Goal: Task Accomplishment & Management: Complete application form

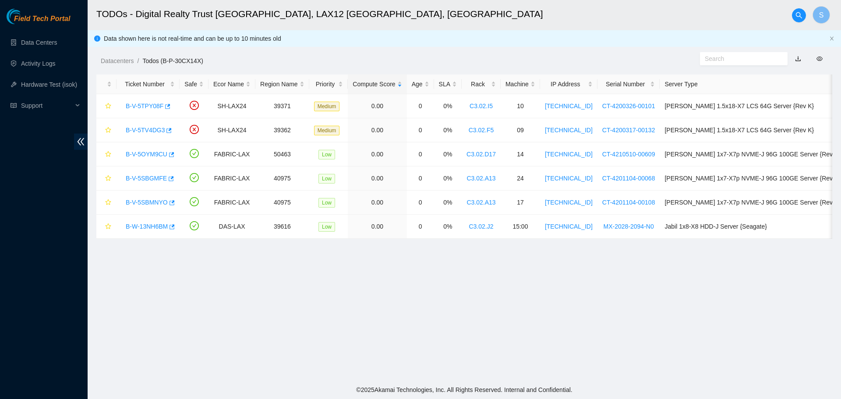
scroll to position [80, 0]
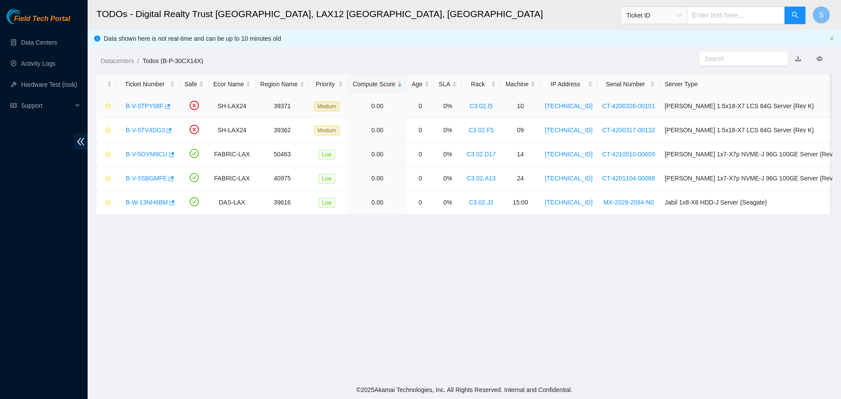
click at [147, 105] on link "B-V-5TPY08F" at bounding box center [145, 105] width 38 height 7
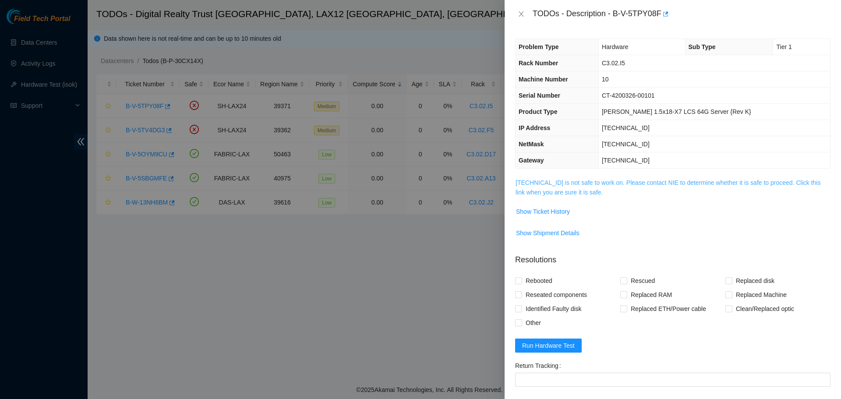
click at [639, 180] on link "[TECHNICAL_ID] is not safe to work on. Please contact NIE to determine whether …" at bounding box center [667, 187] width 305 height 17
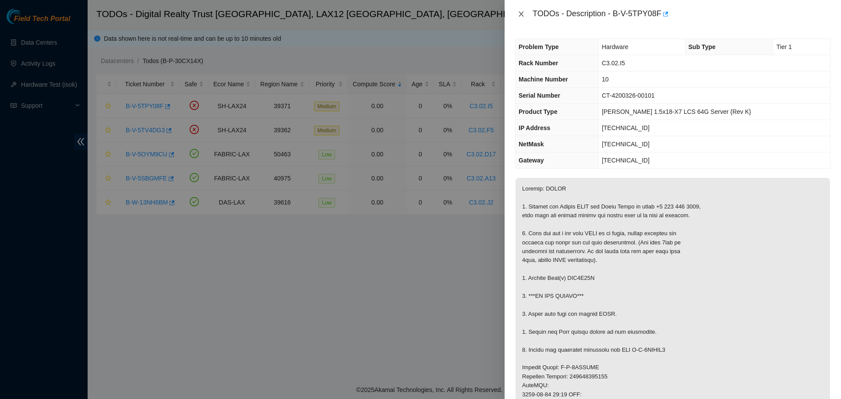
click at [520, 15] on icon "close" at bounding box center [520, 13] width 5 height 5
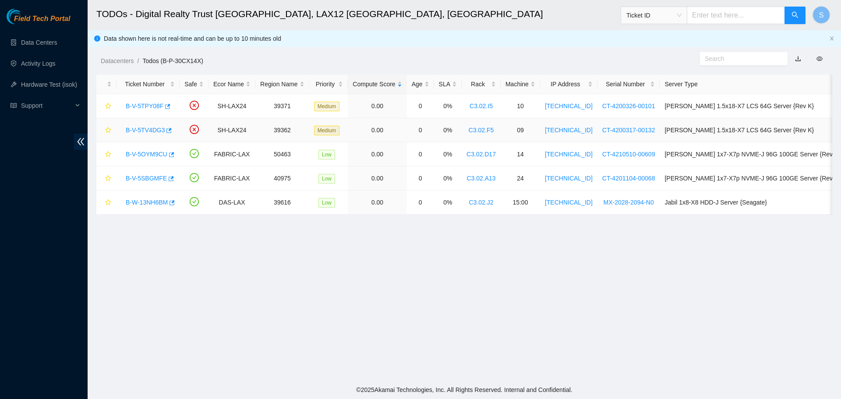
click at [152, 128] on link "B-V-5TV4DG3" at bounding box center [145, 130] width 39 height 7
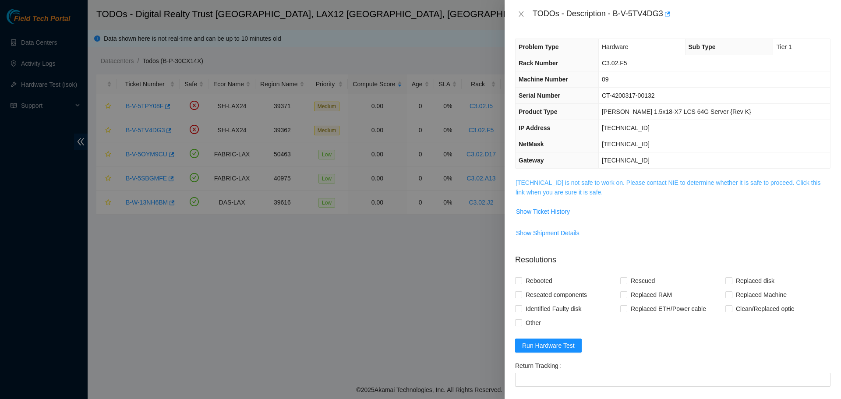
click at [615, 183] on link "[TECHNICAL_ID] is not safe to work on. Please contact NIE to determine whether …" at bounding box center [667, 187] width 305 height 17
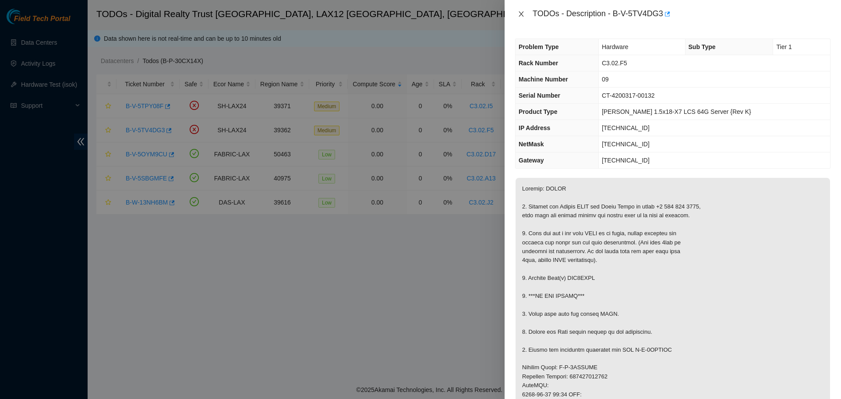
click at [522, 11] on icon "close" at bounding box center [521, 14] width 7 height 7
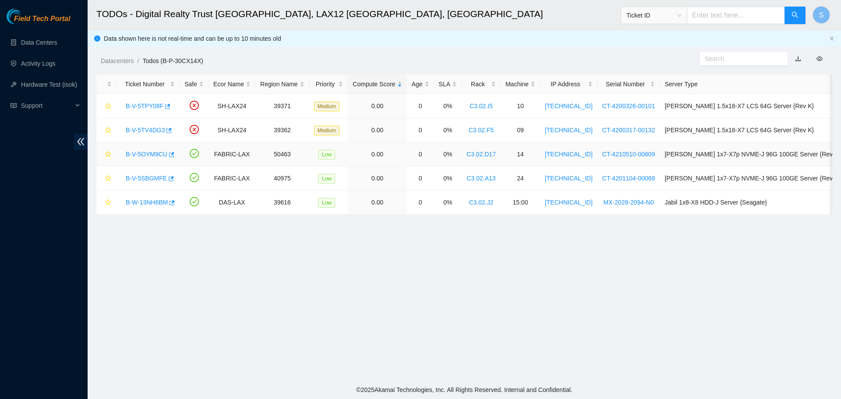
click at [151, 152] on link "B-V-5OYM9CU" at bounding box center [147, 154] width 42 height 7
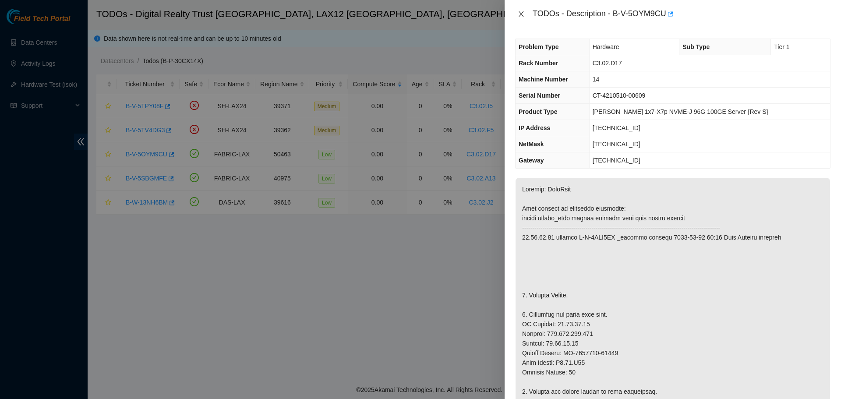
click at [521, 16] on icon "close" at bounding box center [521, 14] width 7 height 7
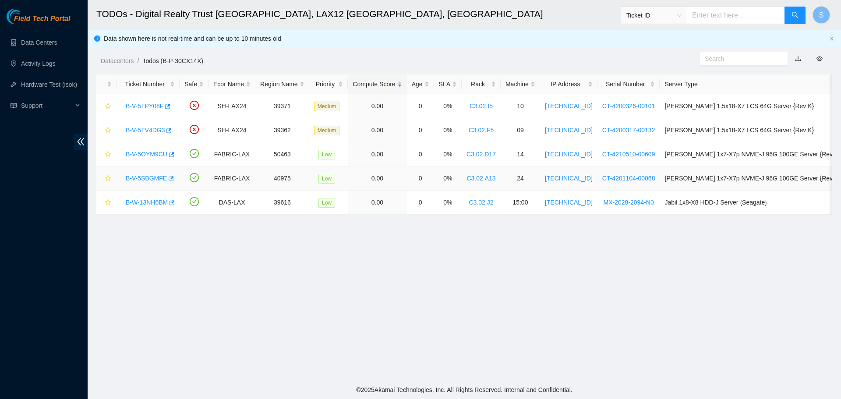
click at [158, 180] on link "B-V-5SBGMFE" at bounding box center [146, 178] width 41 height 7
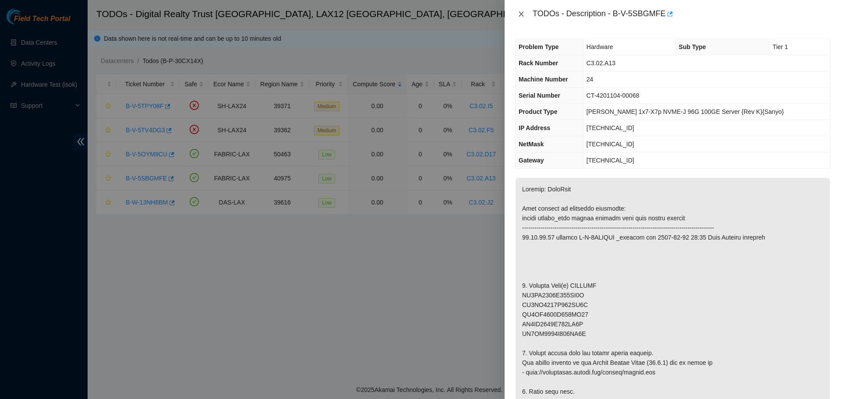
click at [521, 17] on icon "close" at bounding box center [521, 14] width 7 height 7
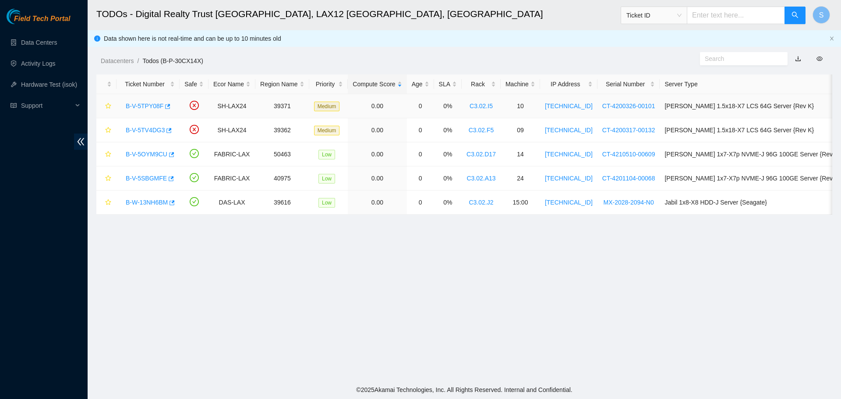
click at [148, 109] on link "B-V-5TPY08F" at bounding box center [145, 105] width 38 height 7
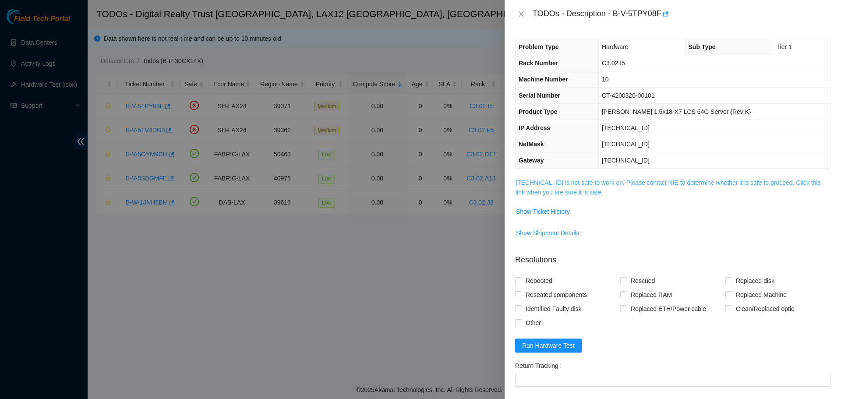
click at [661, 184] on link "[TECHNICAL_ID] is not safe to work on. Please contact NIE to determine whether …" at bounding box center [667, 187] width 305 height 17
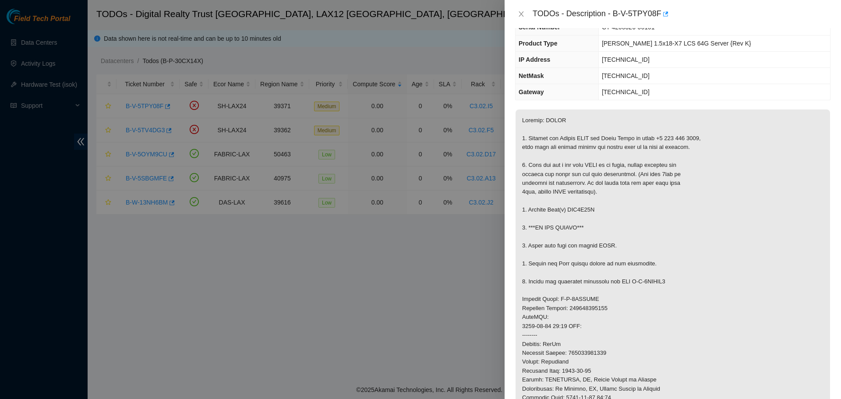
scroll to position [88, 0]
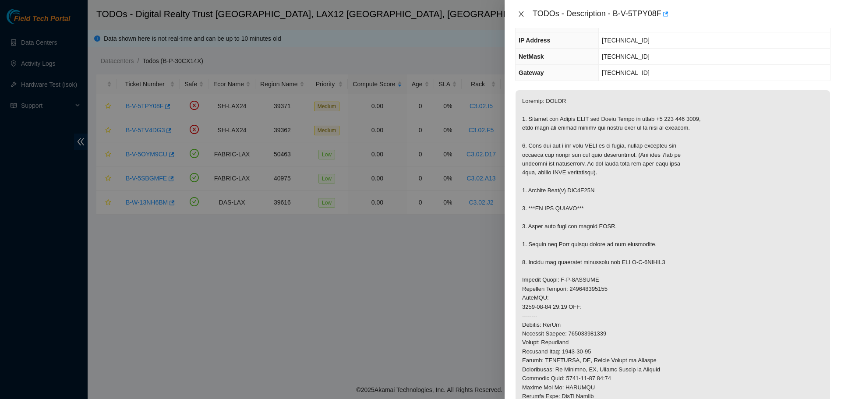
click at [516, 11] on button "Close" at bounding box center [521, 14] width 12 height 8
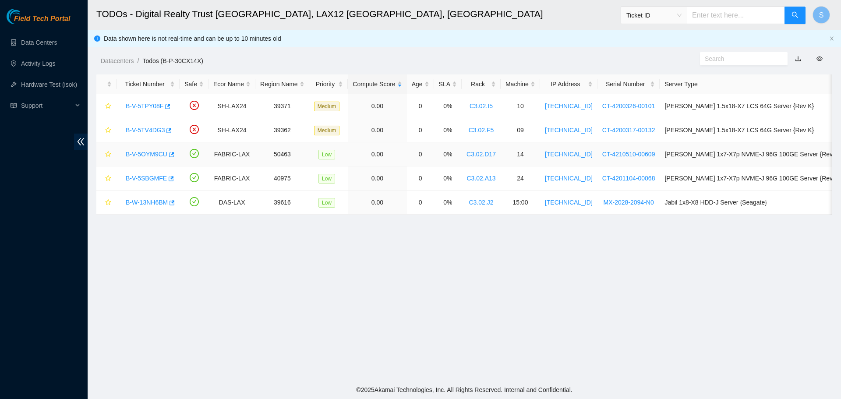
scroll to position [116, 0]
click at [134, 135] on div "B-V-5TV4DG3" at bounding box center [147, 130] width 53 height 14
click at [133, 133] on link "B-V-5TV4DG3" at bounding box center [145, 130] width 39 height 7
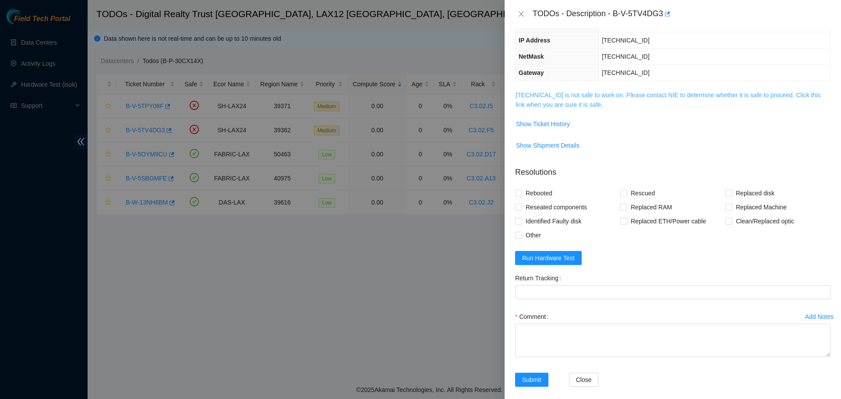
click at [723, 92] on link "[TECHNICAL_ID] is not safe to work on. Please contact NIE to determine whether …" at bounding box center [667, 100] width 305 height 17
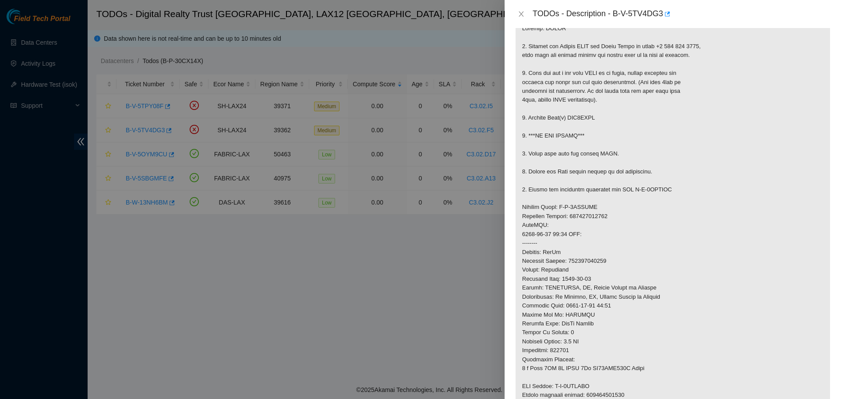
scroll to position [175, 0]
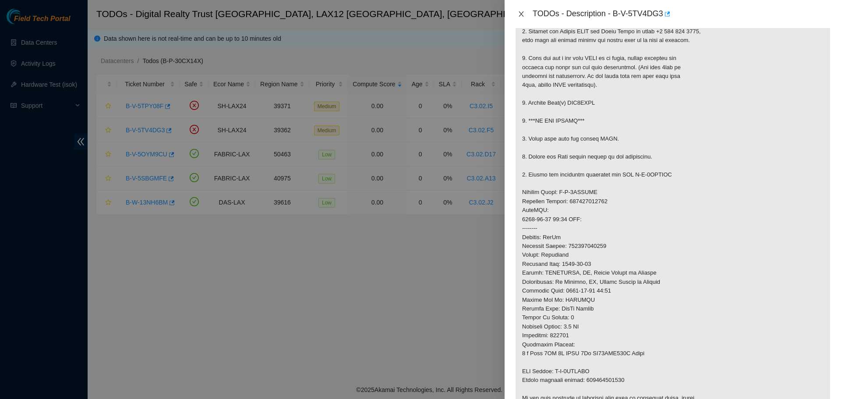
click at [519, 14] on icon "close" at bounding box center [521, 14] width 7 height 7
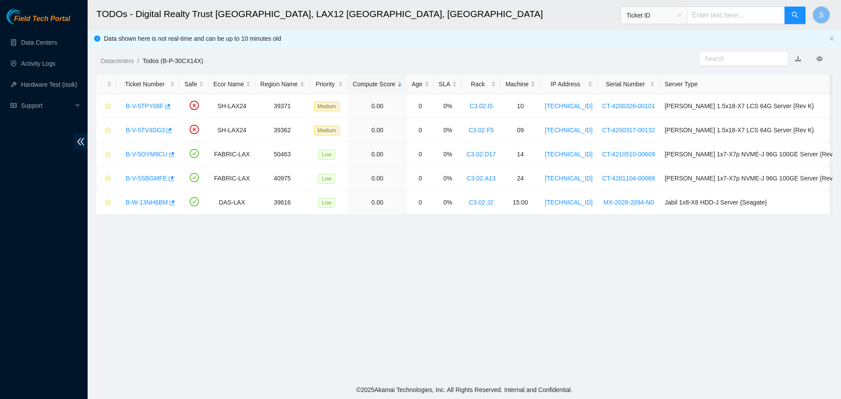
scroll to position [91, 0]
click at [142, 104] on link "B-V-5TPY08F" at bounding box center [145, 105] width 38 height 7
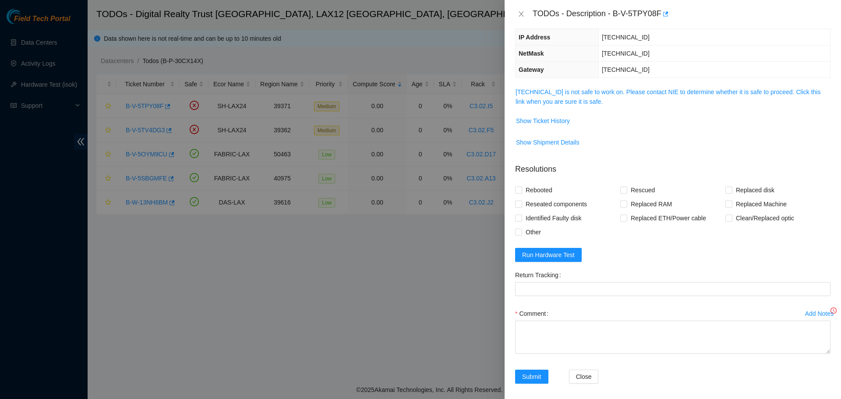
scroll to position [62, 0]
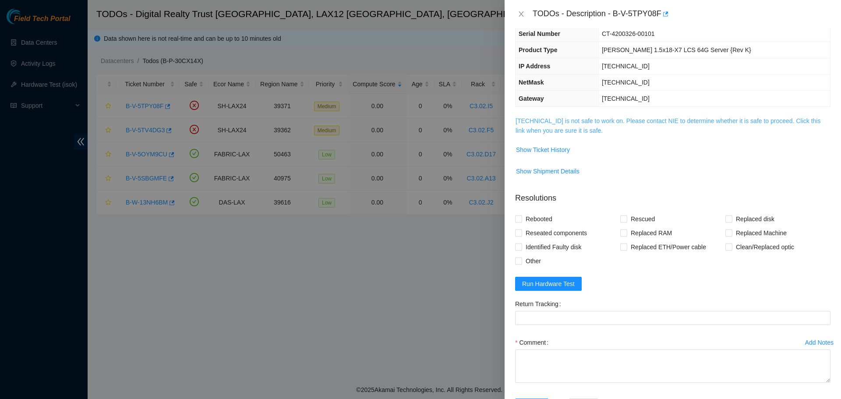
click at [556, 121] on link "[TECHNICAL_ID] is not safe to work on. Please contact NIE to determine whether …" at bounding box center [667, 125] width 305 height 17
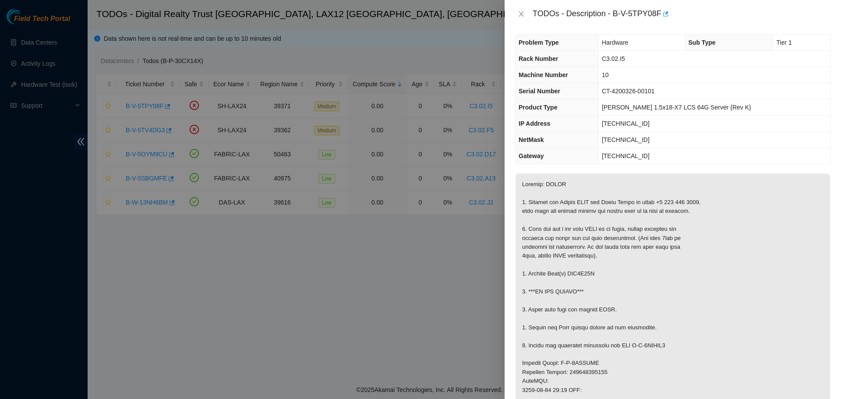
scroll to position [0, 0]
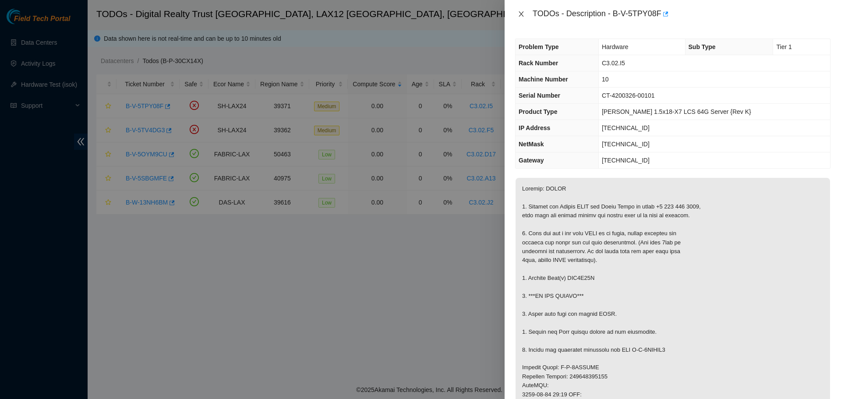
click at [525, 11] on button "Close" at bounding box center [521, 14] width 12 height 8
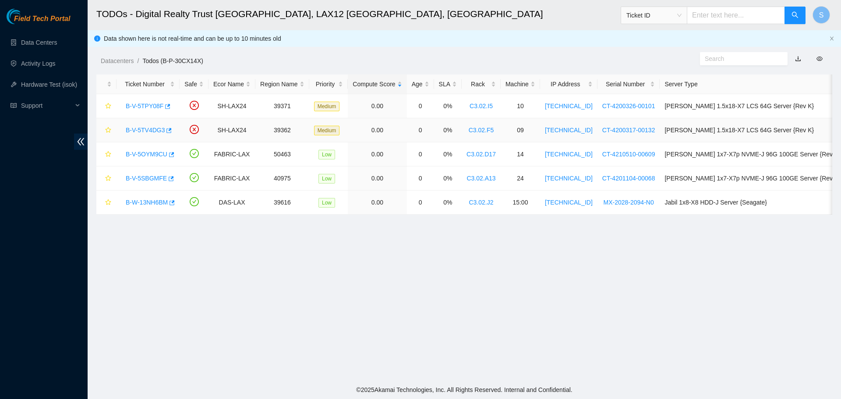
click at [142, 125] on div "B-V-5TV4DG3" at bounding box center [147, 130] width 53 height 14
click at [144, 130] on link "B-V-5TV4DG3" at bounding box center [145, 130] width 39 height 7
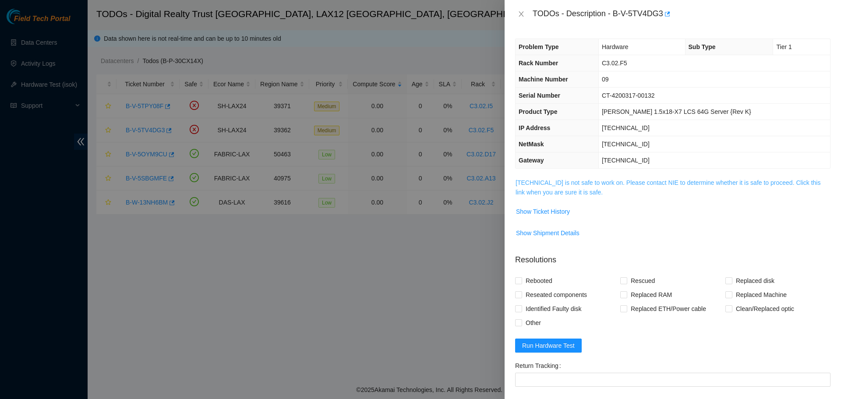
click at [627, 181] on link "[TECHNICAL_ID] is not safe to work on. Please contact NIE to determine whether …" at bounding box center [667, 187] width 305 height 17
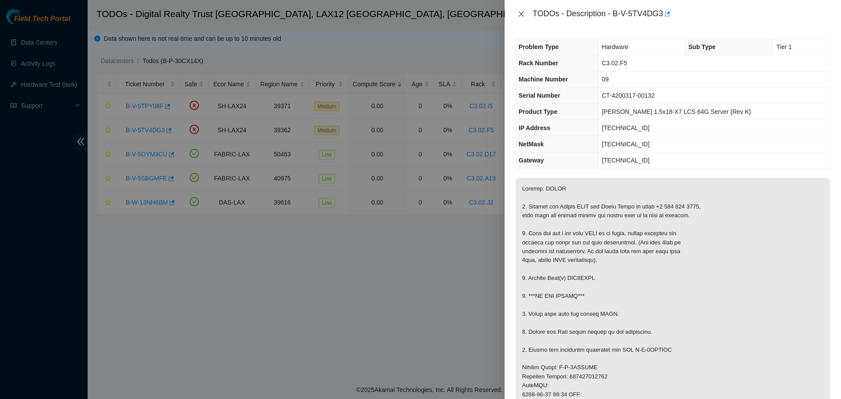
click at [517, 12] on button "Close" at bounding box center [521, 14] width 12 height 8
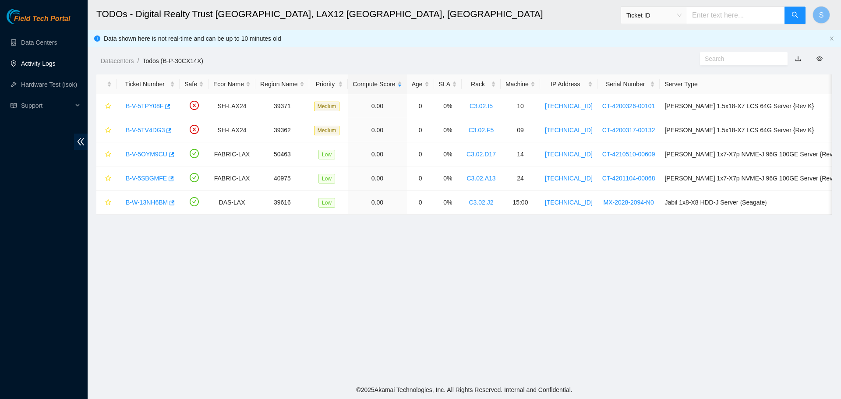
click at [50, 64] on link "Activity Logs" at bounding box center [38, 63] width 35 height 7
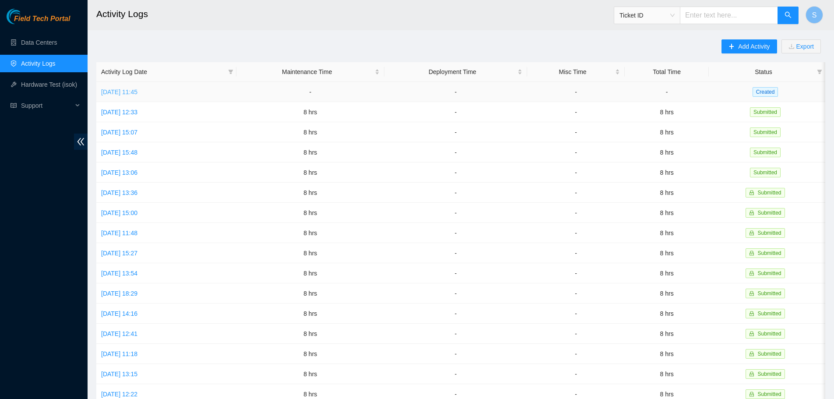
click at [137, 92] on link "Wed, 20 Aug 2025 11:45" at bounding box center [119, 91] width 36 height 7
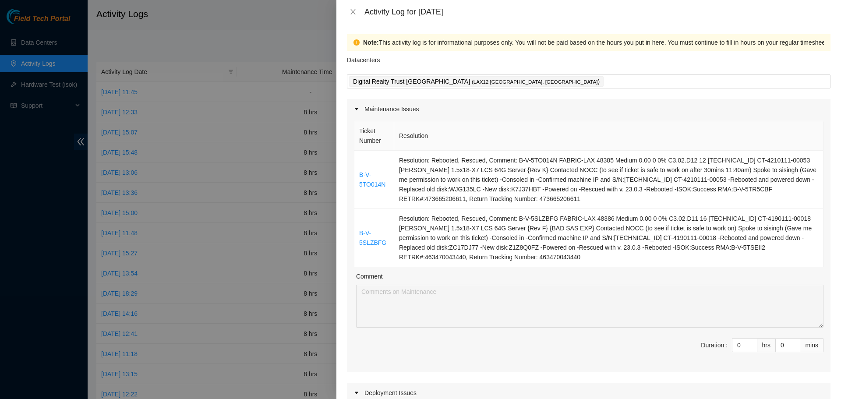
click at [739, 352] on span "Duration : 0 hrs 0 mins" at bounding box center [588, 350] width 469 height 25
click at [736, 345] on input "0" at bounding box center [744, 344] width 25 height 13
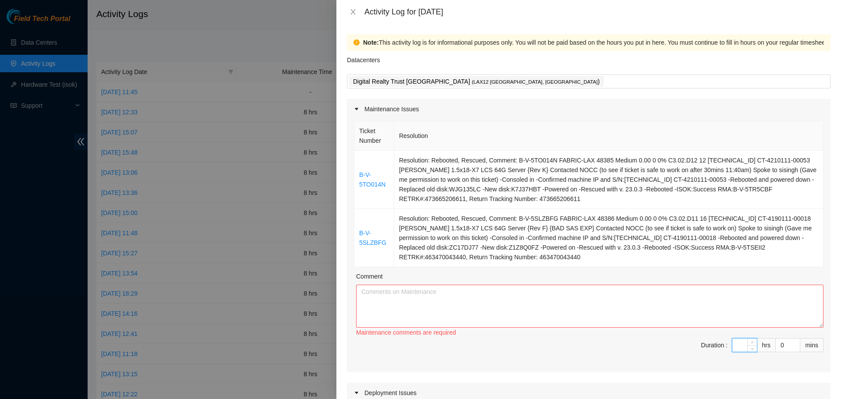
type input "1"
type input "0"
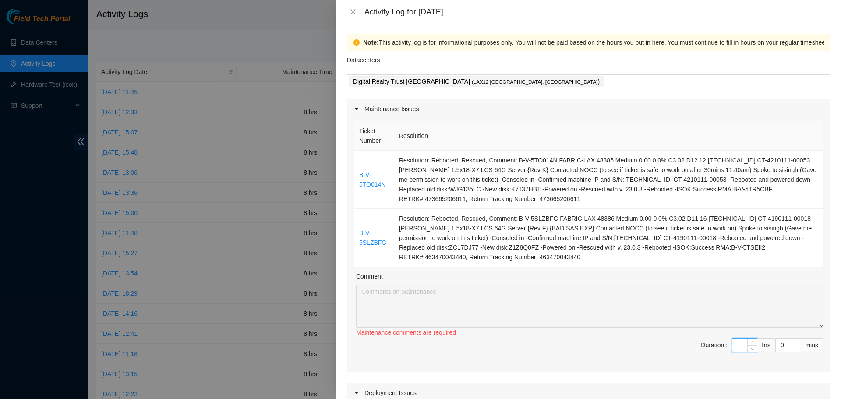
type input "8"
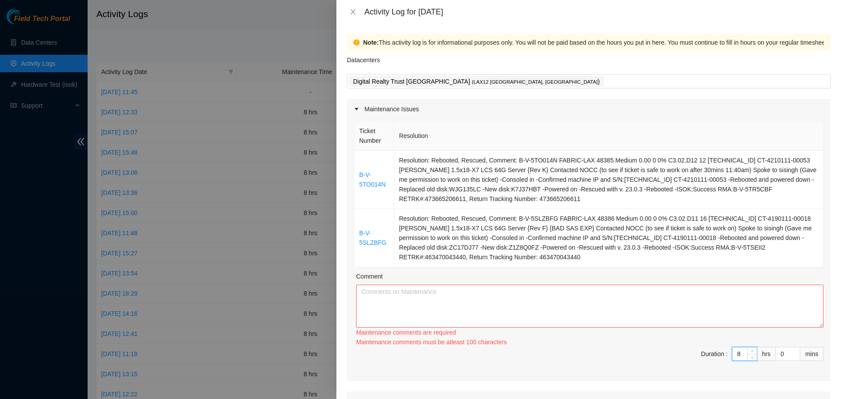
type input "8"
click at [698, 309] on textarea "Comment" at bounding box center [589, 306] width 467 height 43
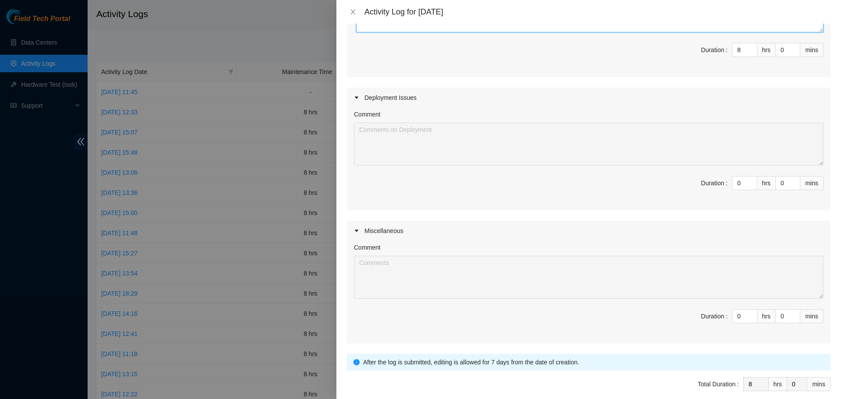
scroll to position [335, 0]
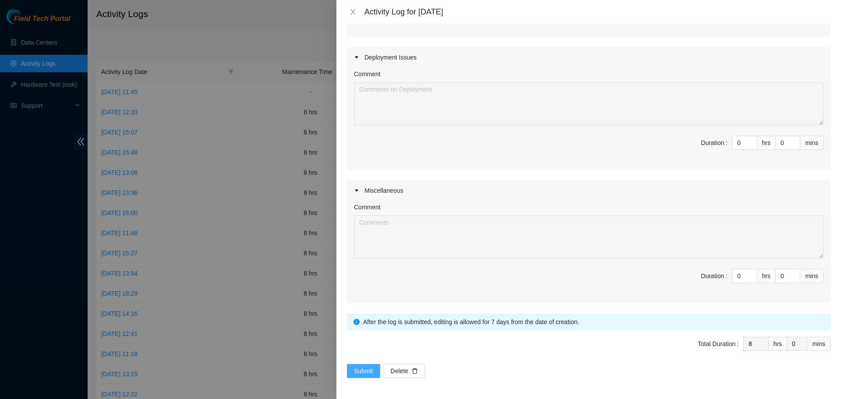
type textarea "Started my day logging into my akamai field tech portal and worked on 2 tickets…"
click at [366, 375] on span "Submit" at bounding box center [363, 371] width 19 height 10
